Goal: Contribute content: Contribute content

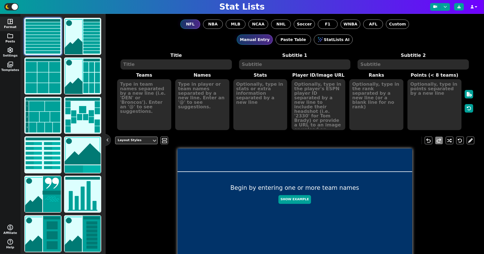
click at [7, 33] on span "folder" at bounding box center [10, 36] width 7 height 7
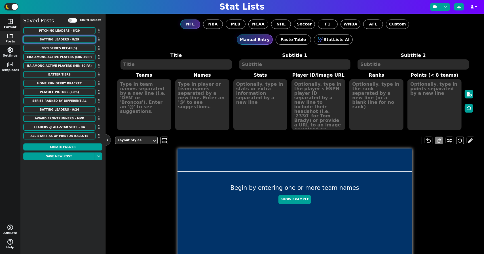
click at [78, 37] on button "Batting Leaders - 8/29" at bounding box center [59, 39] width 72 height 7
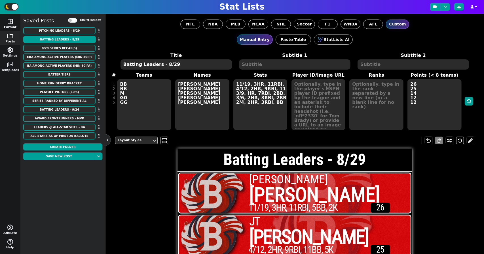
click at [180, 64] on textarea "Batting Leaders - 8/29" at bounding box center [175, 65] width 111 height 10
type textarea "Batting Leaders - 8/30"
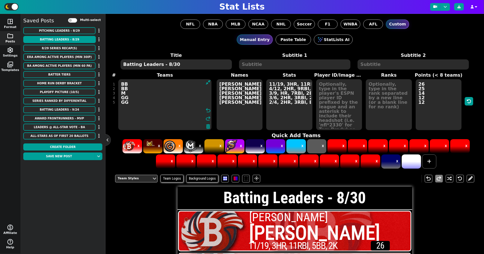
drag, startPoint x: 142, startPoint y: 102, endPoint x: 109, endPoint y: 68, distance: 47.9
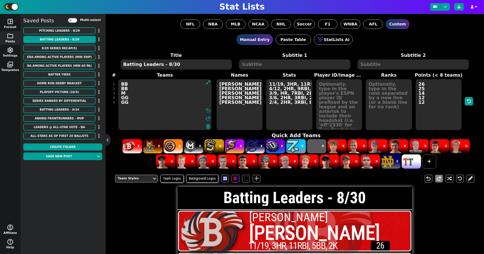
click at [109, 68] on div "NFL NBA MLB NCAA NHL Soccer F1 WNBA AFL Custom Manual Entry Paste Table StatLis…" at bounding box center [294, 134] width 378 height 241
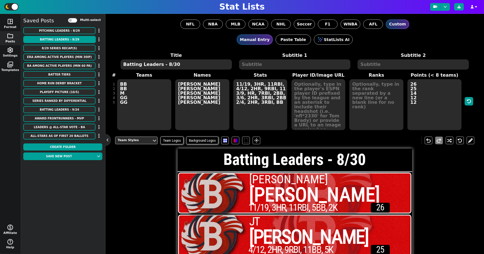
type textarea "BB BB M GG GG"
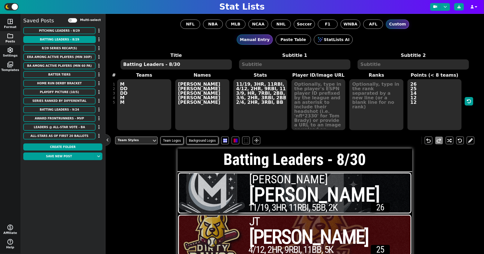
type textarea "M DD DD M M"
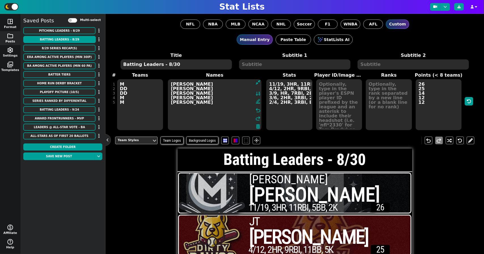
drag, startPoint x: 223, startPoint y: 107, endPoint x: 150, endPoint y: 81, distance: 77.5
click at [150, 81] on span "Teams M DD DD M M Names Matt Baldwin JT Kaiser Jacob Clark Nik Husarik Tommy Ga…" at bounding box center [294, 101] width 359 height 59
type textarea "Matt Baldwin JT Kaiser Jacob Clark Nik Husarik Tommy Gasper"
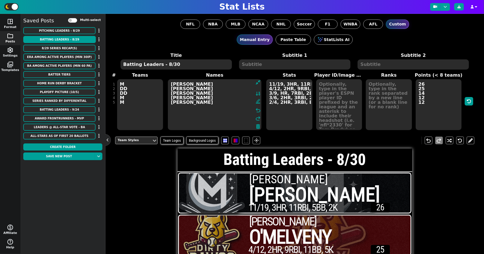
type textarea "Jacob Clark Joe O'Melveny Jimmy Redfern Joey Thomalla Mike Holt"
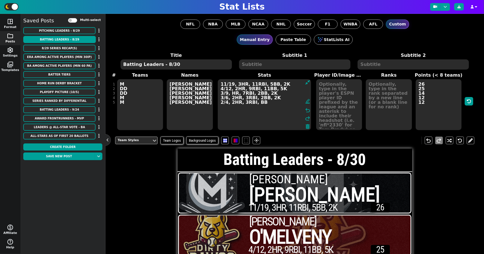
drag, startPoint x: 266, startPoint y: 83, endPoint x: 333, endPoint y: 133, distance: 83.6
click at [333, 133] on div "NFL NBA MLB NCAA NHL Soccer F1 WNBA AFL Custom Manual Entry Paste Table StatLis…" at bounding box center [294, 134] width 378 height 241
drag, startPoint x: 279, startPoint y: 109, endPoint x: 192, endPoint y: 81, distance: 91.4
click at [192, 81] on span "Teams M DD DD M M Names Jacob Clark Joe O'Melveny Jimmy Redfern Joey Thomalla M…" at bounding box center [294, 101] width 359 height 59
type textarea "11/19, 3HR, 11RBI, 5BB, 2K 4/12, 2HR, 9RBI, 11BB, 5K 3/9, HR, 7RBI, 2BB, 2K 3/6…"
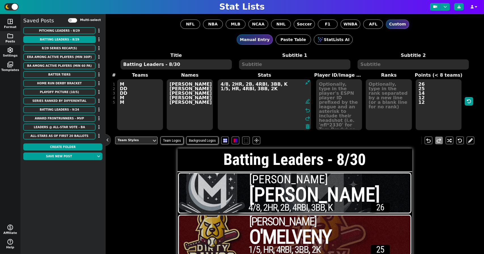
type textarea "4/8, 2HR, 2B, 4RBI, 3BB, K 1/5, HR, 4RBI, 3BB, 2K"
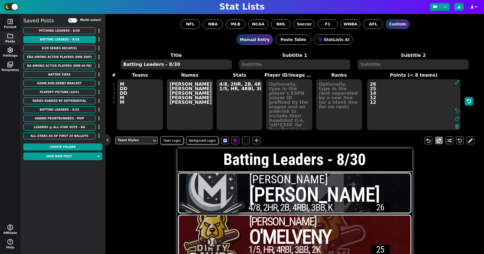
drag, startPoint x: 424, startPoint y: 103, endPoint x: 381, endPoint y: 76, distance: 50.9
click at [381, 76] on span "Points (< 8 teams) 26 25 14 12 12 undo redo" at bounding box center [413, 101] width 99 height 59
type textarea "2"
type textarea "17 9 8 6 5"
click at [238, 98] on textarea "4/8, 2HR, 2B, 4RBI, 3BB, K 1/5, HR, 4RBI, 3BB, 2K" at bounding box center [239, 104] width 46 height 51
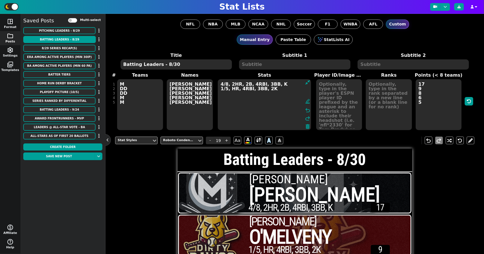
click at [274, 92] on textarea "4/8, 2HR, 2B, 4RBI, 3BB, K 1/5, HR, 4RBI, 3BB, 2K" at bounding box center [265, 104] width 94 height 51
type textarea "4/8, 2HR, 2B, 4RBI, 3BB, K 1/5, HR, 4RBI, 3BB, 2K 2/6, HR, RBI, 3BB, K 2/6, RBI…"
click at [330, 88] on textarea at bounding box center [339, 104] width 46 height 51
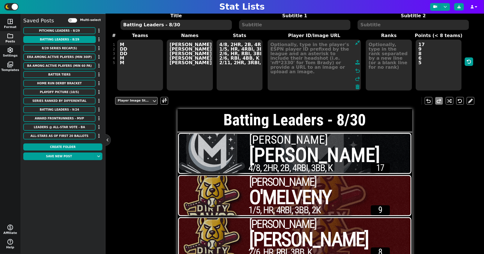
scroll to position [38, 0]
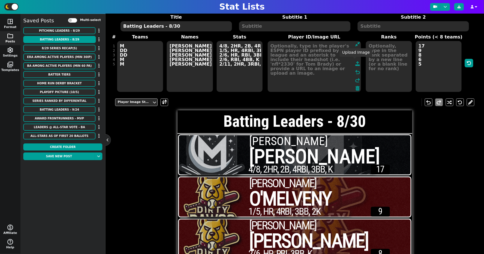
click at [355, 65] on span at bounding box center [357, 64] width 5 height 7
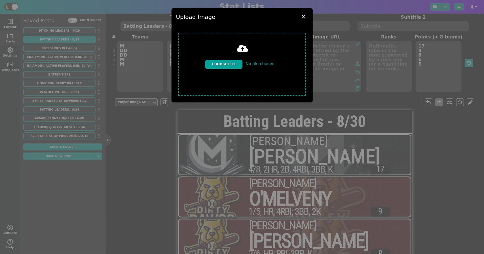
click at [237, 57] on input "file" at bounding box center [242, 64] width 132 height 67
type input "C:\fakepath\Jacob Clark.png"
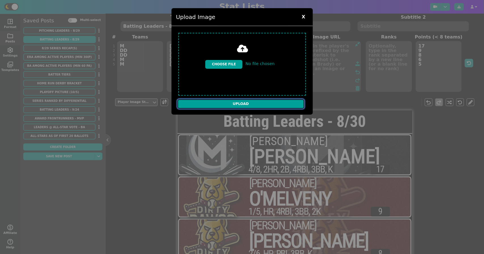
click at [253, 101] on input "Upload" at bounding box center [240, 103] width 127 height 9
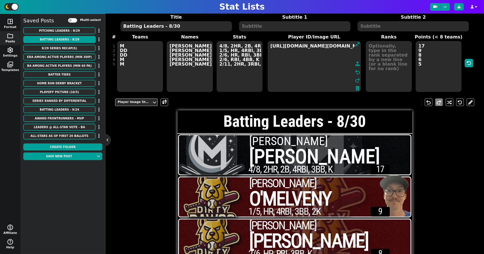
click at [305, 47] on textarea "https://firebasestorage.googleapis.com/v0/b/statlist-images.appspot.com/o/image…" at bounding box center [314, 66] width 94 height 51
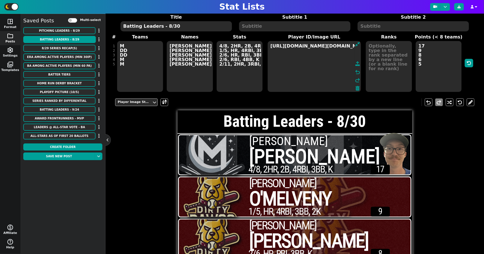
click at [305, 47] on textarea "https://firebasestorage.googleapis.com/v0/b/statlist-images.appspot.com/o/image…" at bounding box center [314, 66] width 94 height 51
type textarea "https://firebasestorage.googleapis.com/v0/b/statlist-images.appspot.com/o/image…"
click at [355, 61] on icon at bounding box center [357, 63] width 5 height 5
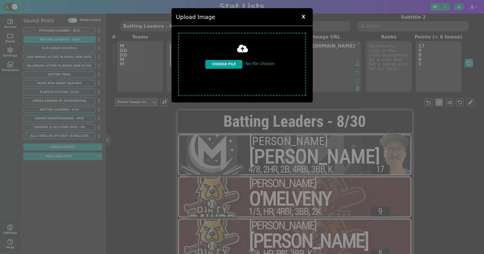
click at [230, 57] on input "file" at bounding box center [242, 64] width 132 height 67
type input "C:\fakepath\Joe O'Melveny.png"
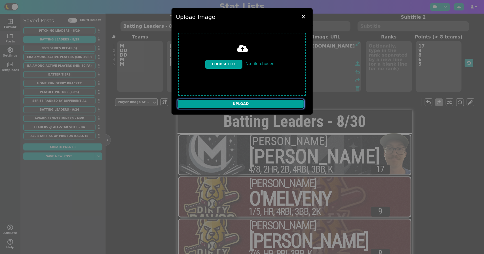
click at [259, 99] on input "Upload" at bounding box center [240, 103] width 127 height 9
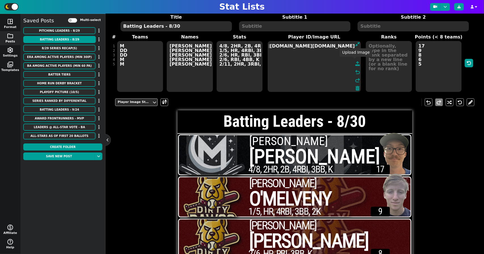
click at [355, 62] on icon at bounding box center [357, 63] width 5 height 5
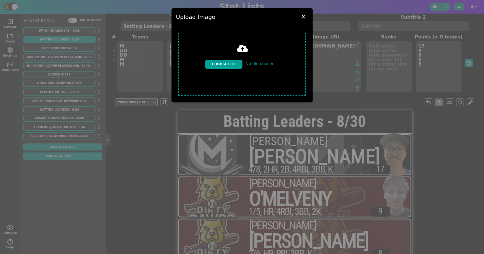
click at [224, 54] on input "file" at bounding box center [242, 64] width 132 height 67
type input "C:\fakepath\Jimmy Redfern.png"
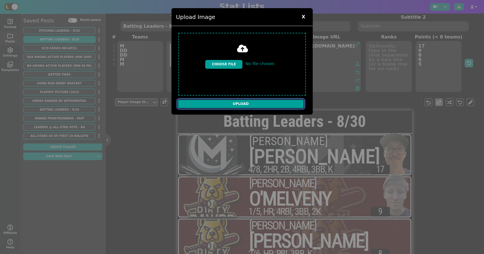
click at [232, 99] on input "Upload" at bounding box center [240, 103] width 127 height 9
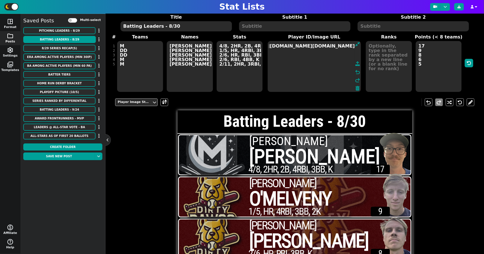
click at [355, 64] on span at bounding box center [357, 64] width 5 height 7
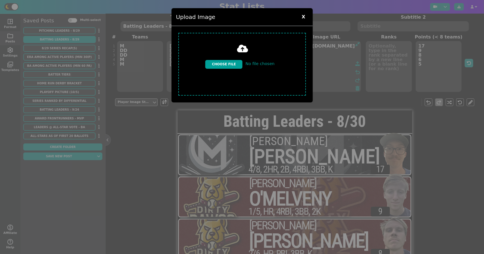
click at [235, 60] on input "file" at bounding box center [242, 64] width 132 height 67
type input "C:\fakepath\Joey Thomalla.png"
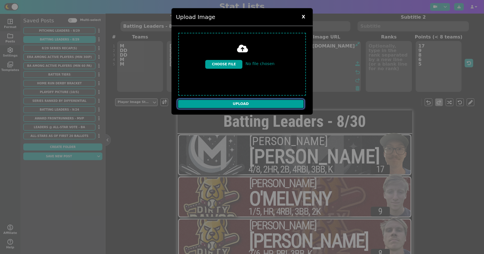
click at [265, 99] on input "Upload" at bounding box center [240, 103] width 127 height 9
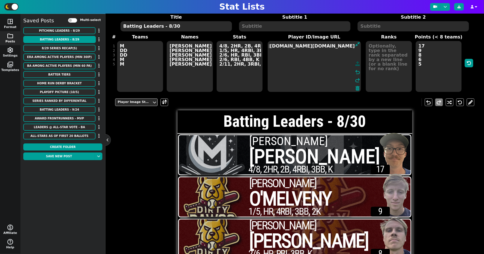
click at [355, 61] on icon at bounding box center [357, 63] width 5 height 5
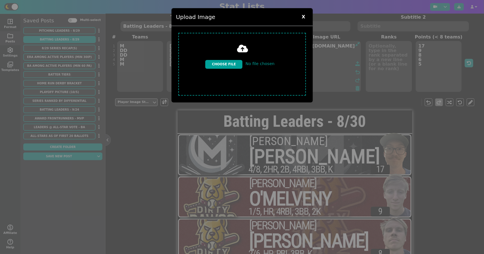
click at [230, 60] on input "file" at bounding box center [242, 64] width 132 height 67
type input "C:\fakepath\Mike Holt.png"
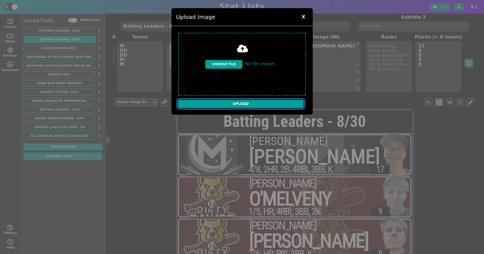
click at [238, 99] on input "Upload" at bounding box center [240, 103] width 127 height 9
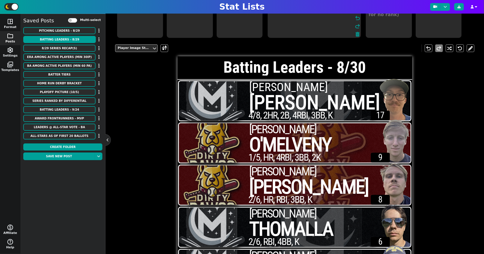
scroll to position [0, 0]
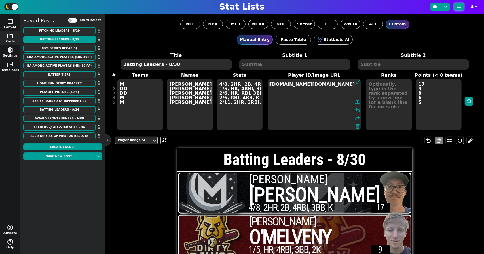
click at [458, 7] on icon at bounding box center [458, 6] width 3 height 3
